Goal: Obtain resource: Obtain resource

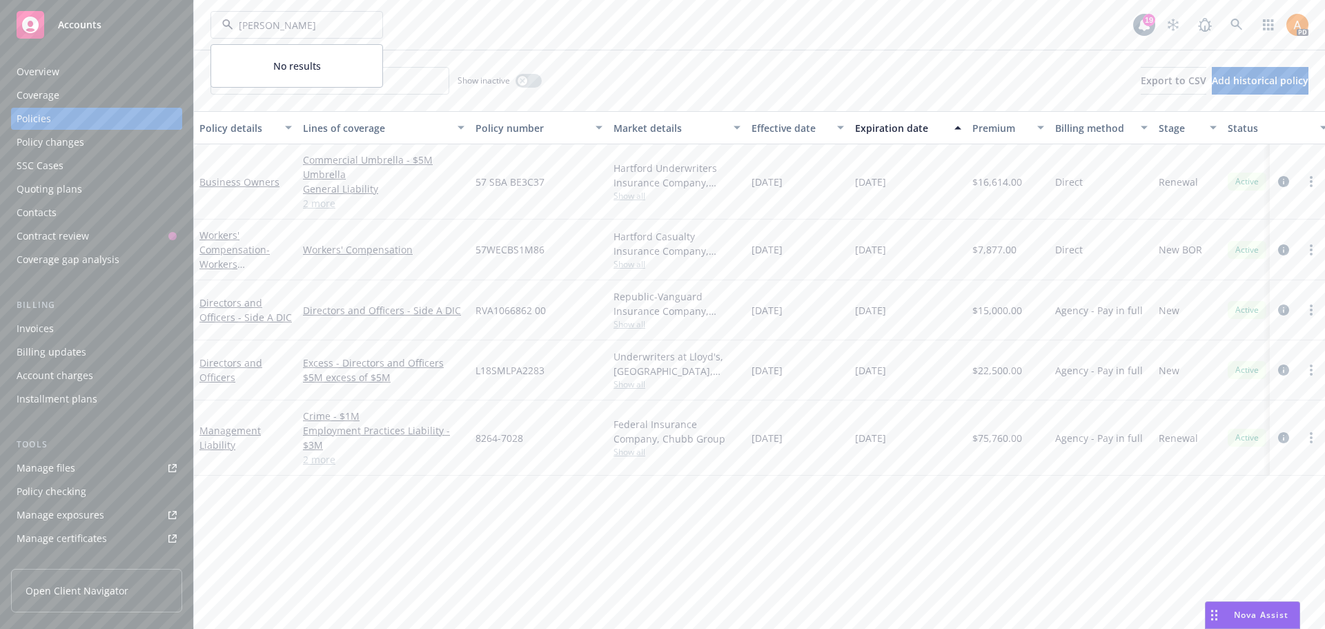
type input "[PERSON_NAME]"
click at [288, 57] on span "MarcyPen Capital Partners LLC" at bounding box center [295, 71] width 139 height 29
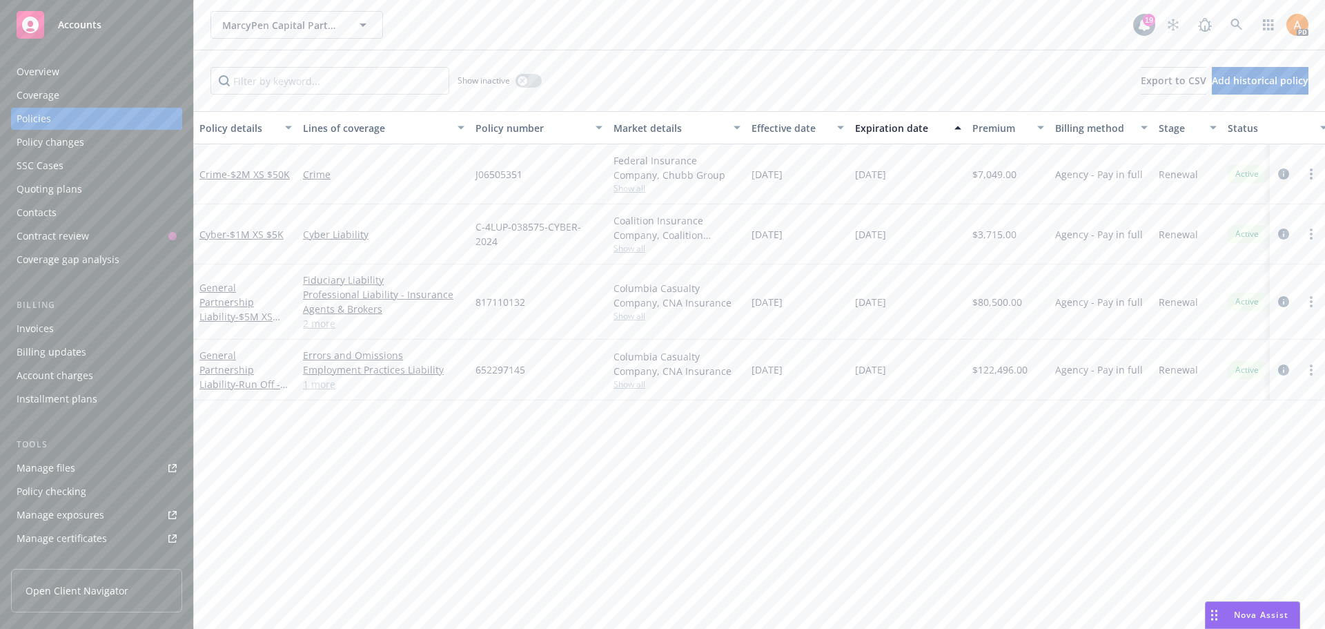
click at [48, 470] on div "Manage files" at bounding box center [46, 468] width 59 height 22
click at [327, 326] on link "2 more" at bounding box center [383, 323] width 161 height 14
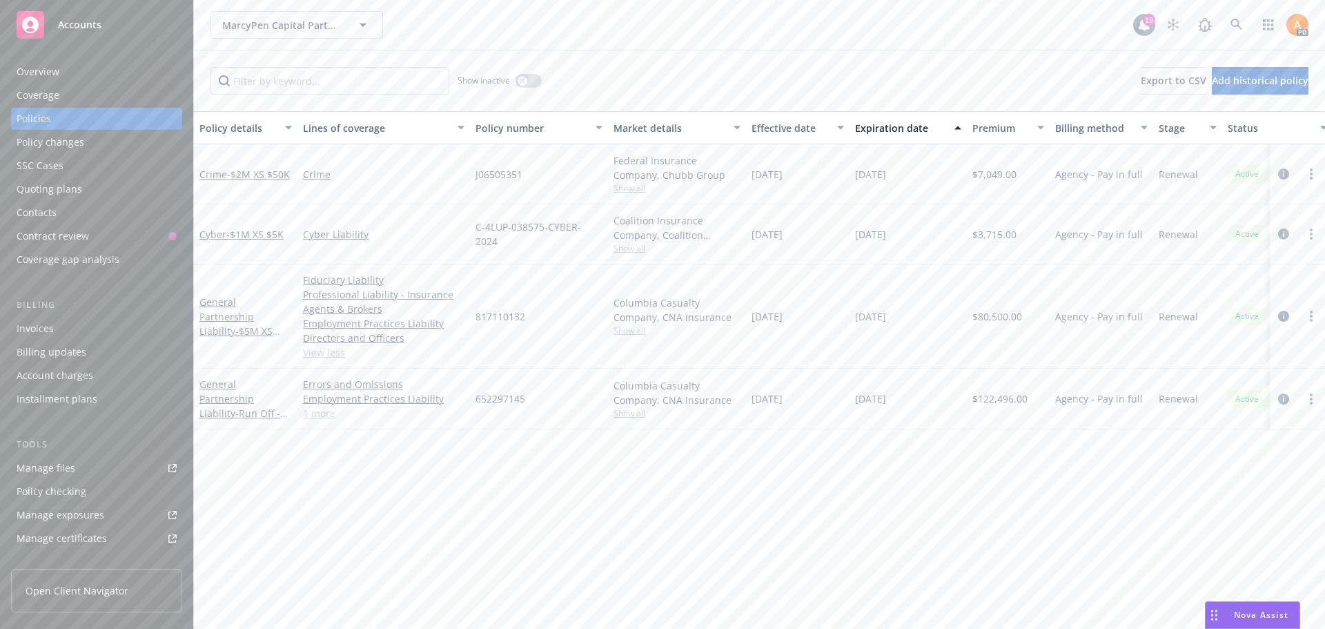
click at [647, 331] on span "Show all" at bounding box center [676, 330] width 127 height 12
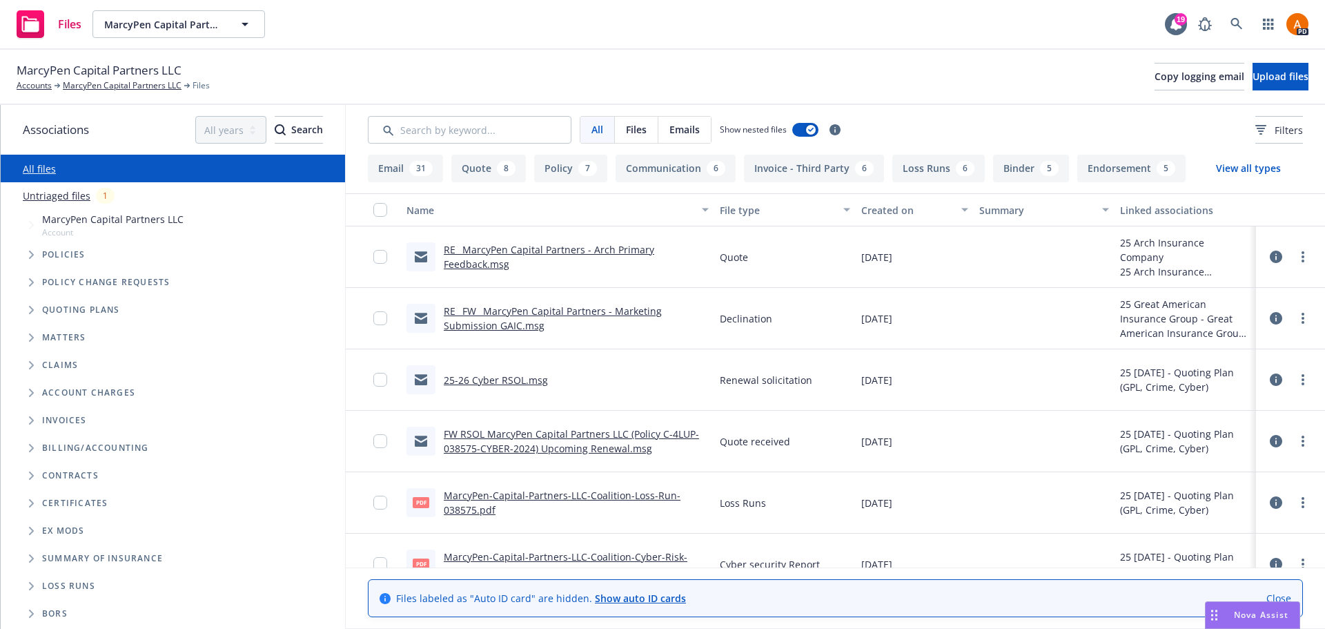
click at [495, 252] on link "RE_ MarcyPen Capital Partners - Arch Primary Feedback.msg" at bounding box center [549, 257] width 210 height 28
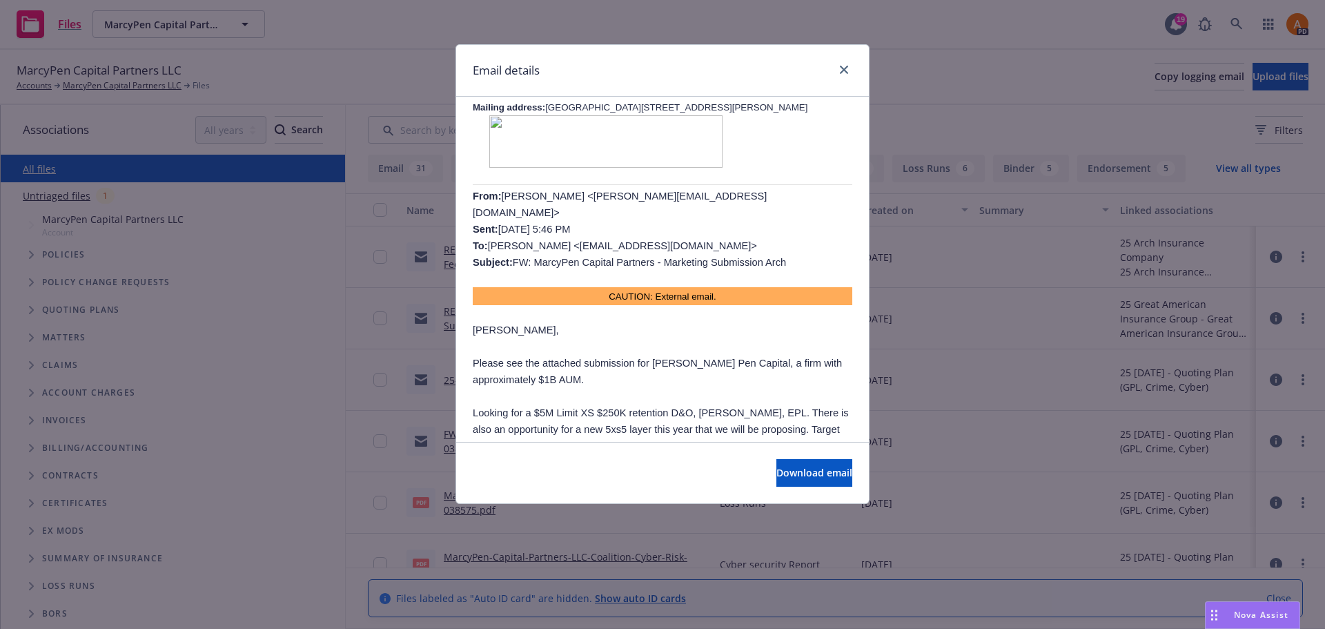
scroll to position [951, 0]
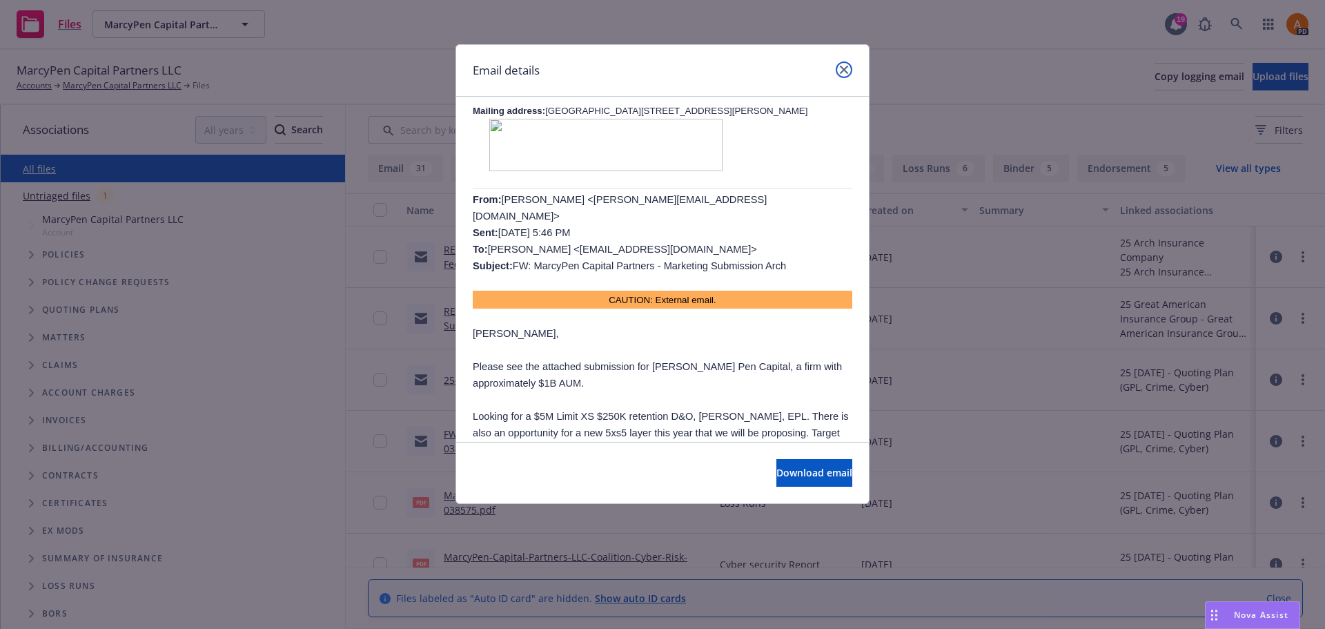
click at [841, 70] on icon "close" at bounding box center [844, 70] width 8 height 8
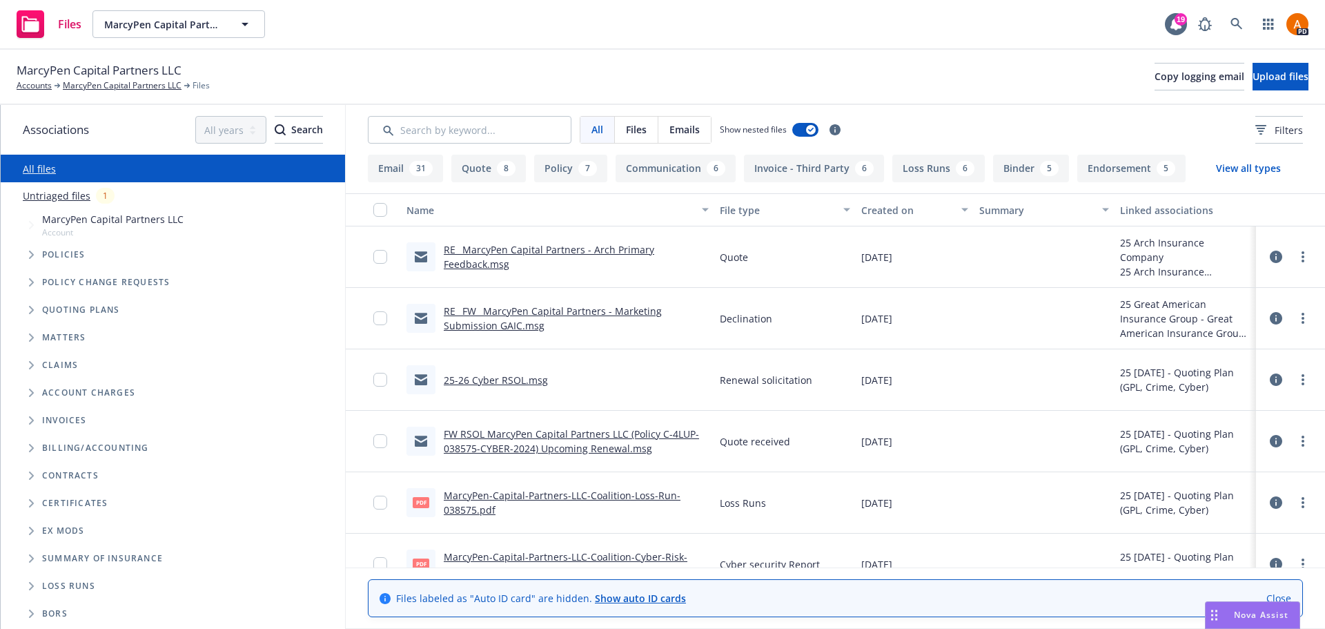
click at [533, 310] on link "RE_ FW_ MarcyPen Capital Partners - Marketing Submission GAIC.msg" at bounding box center [553, 318] width 218 height 28
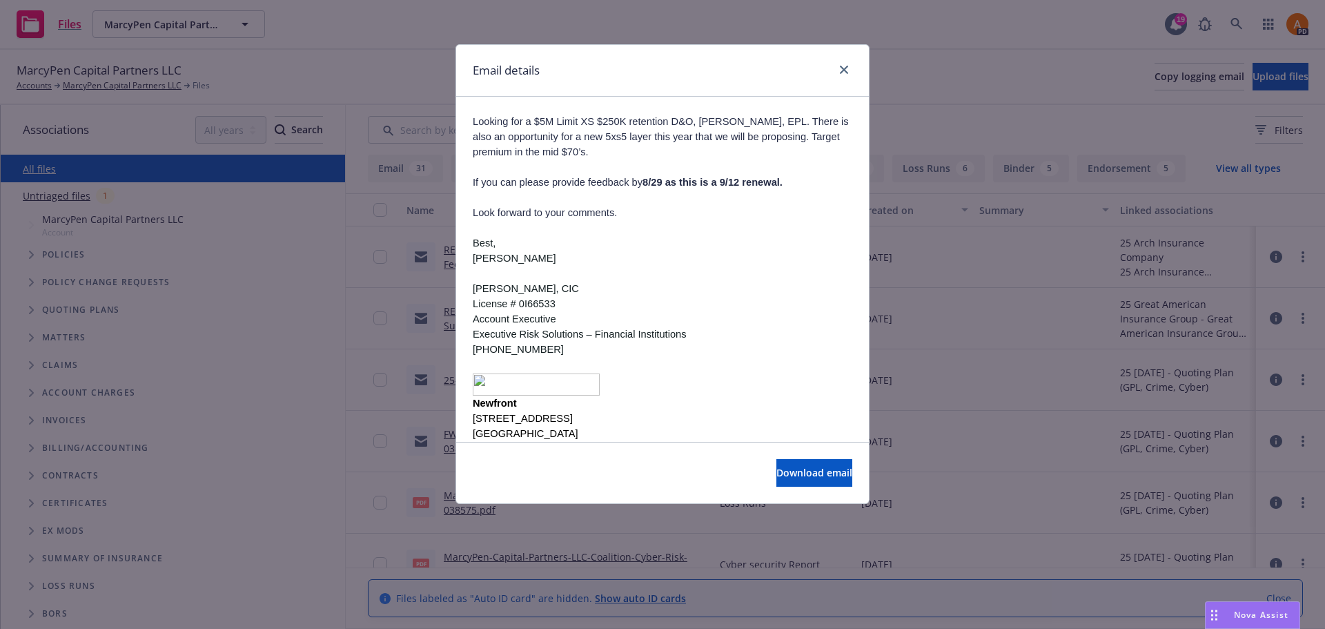
scroll to position [675, 0]
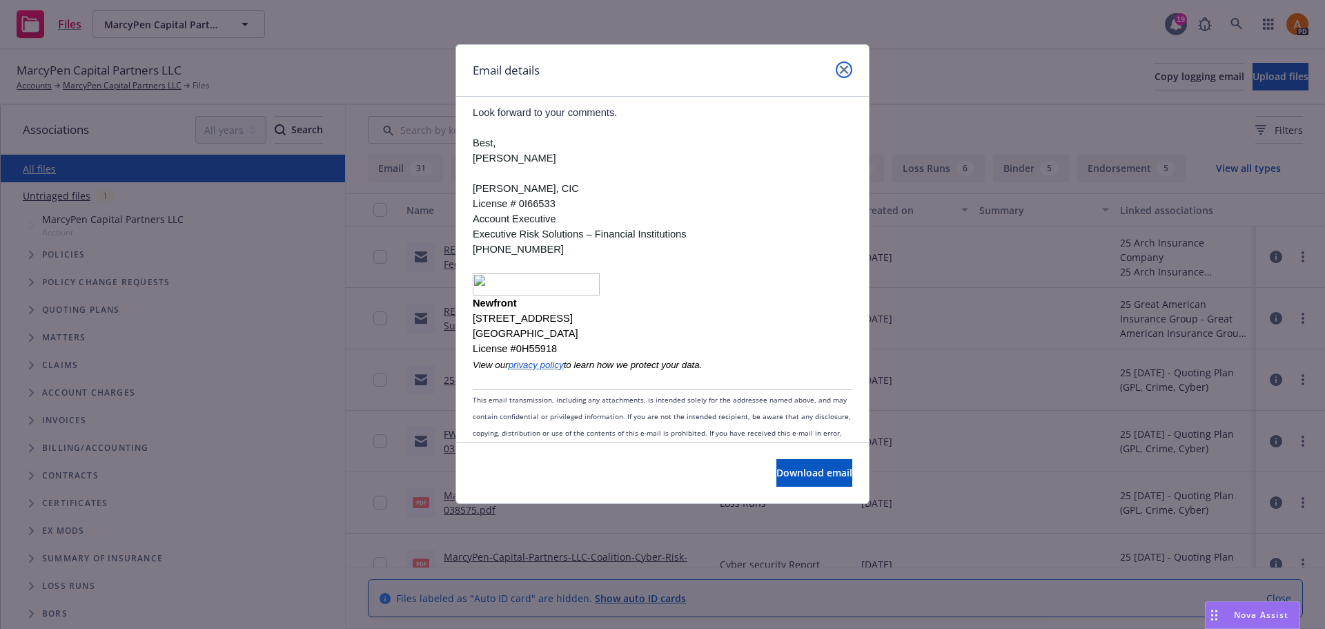
click at [845, 68] on icon "close" at bounding box center [844, 70] width 8 height 8
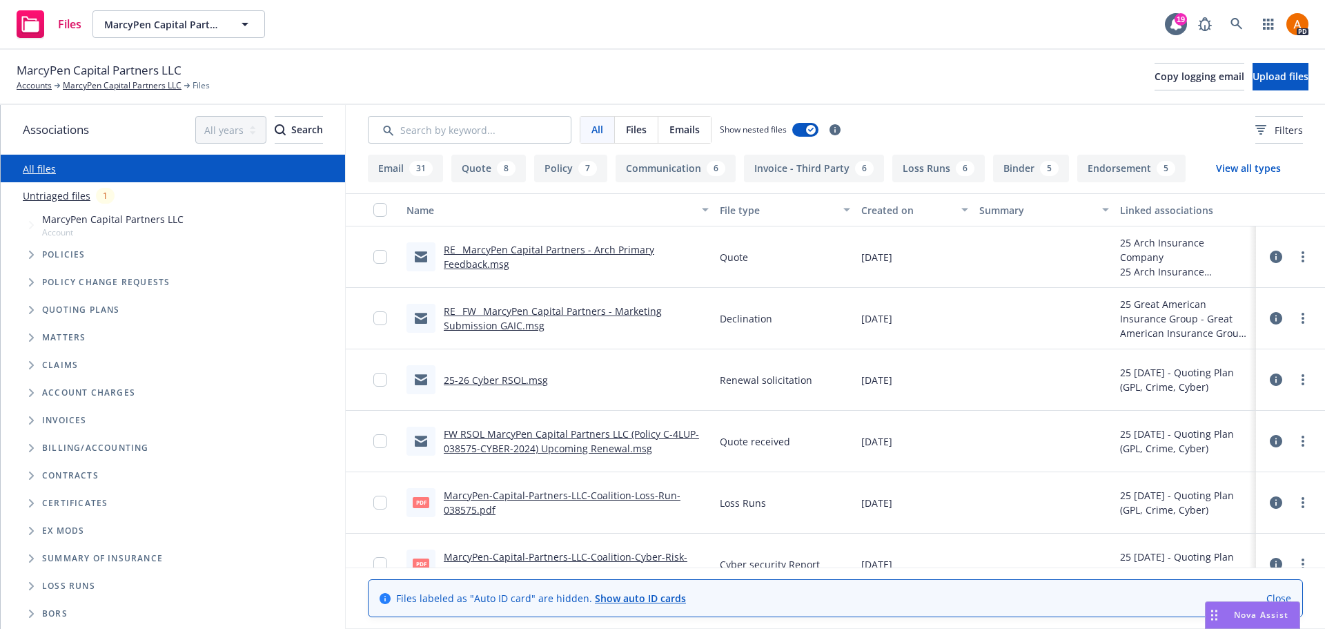
click at [625, 442] on link "FW RSOL MarcyPen Capital Partners LLC (Policy C-4LUP-038575-CYBER-2024) Upcomin…" at bounding box center [571, 441] width 255 height 28
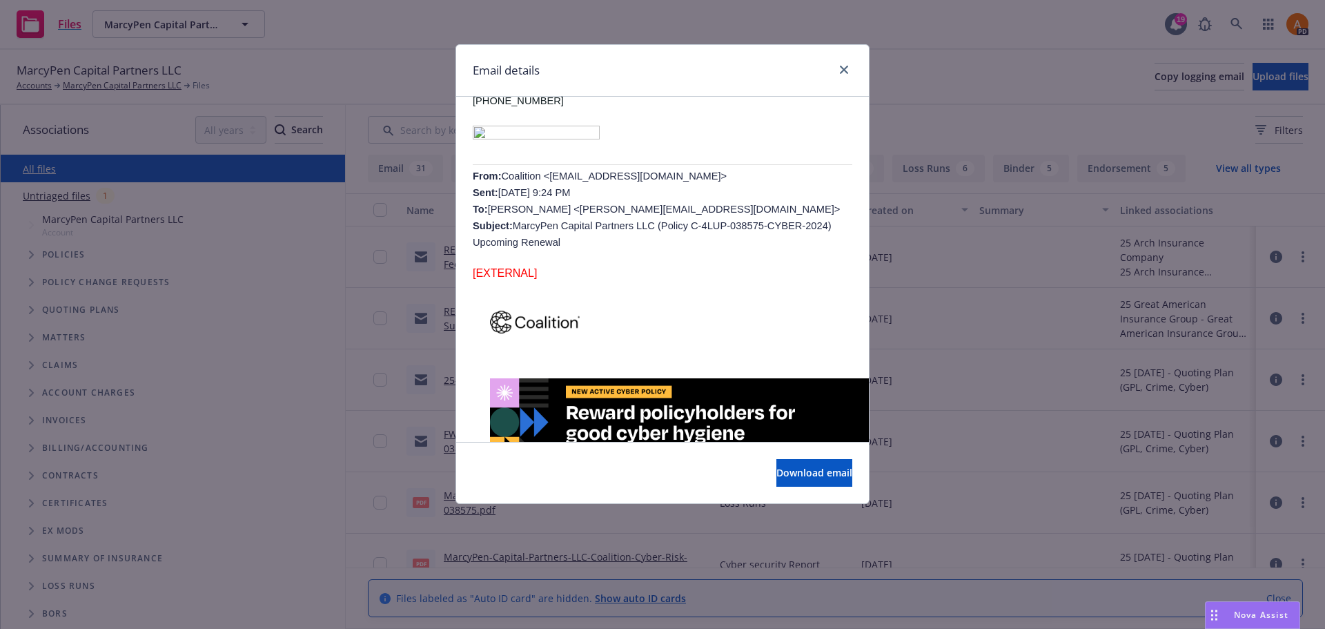
scroll to position [414, 0]
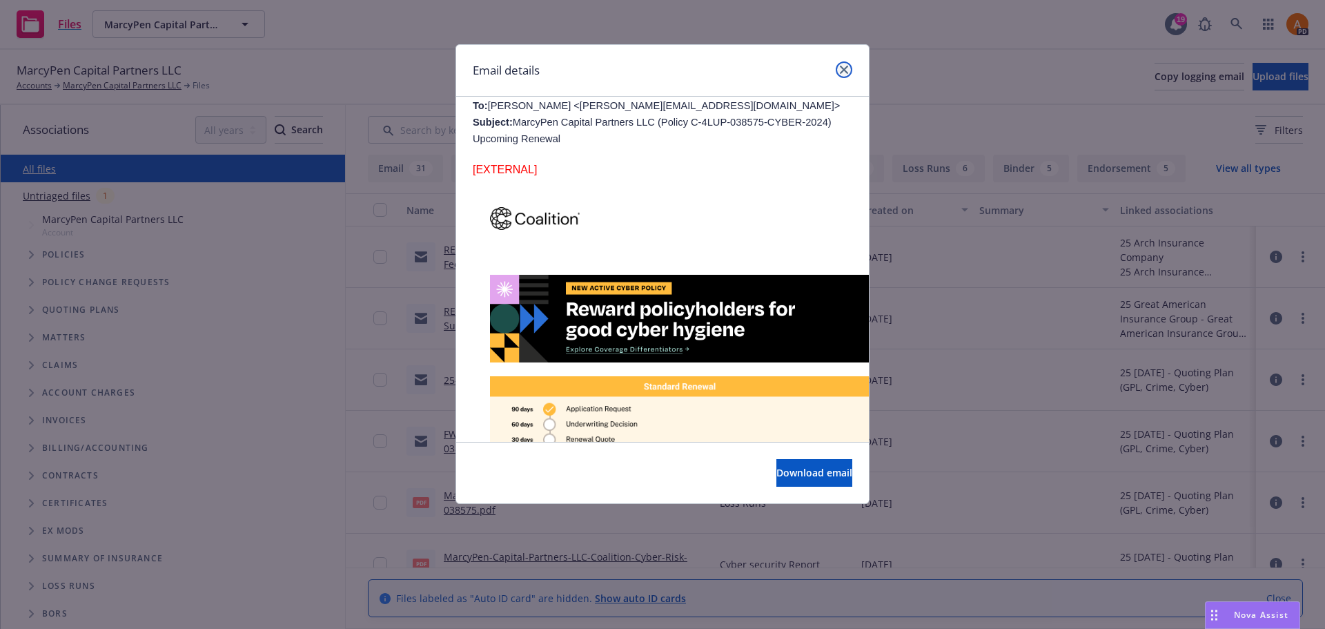
click at [842, 71] on icon "close" at bounding box center [844, 70] width 8 height 8
